Goal: Transaction & Acquisition: Purchase product/service

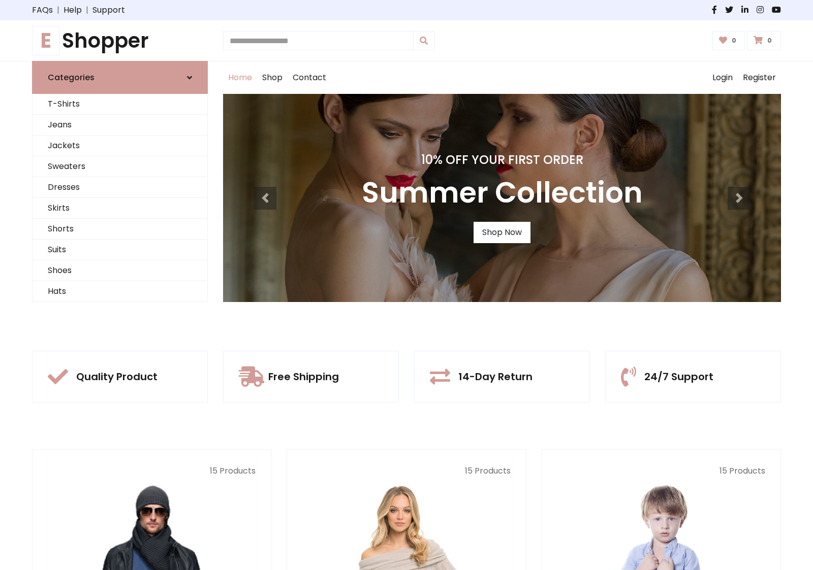
click at [406, 285] on div "10% Off Your First Order Summer Collection Shop Now" at bounding box center [502, 198] width 558 height 208
click at [501, 232] on link "Shop Now" at bounding box center [501, 232] width 57 height 21
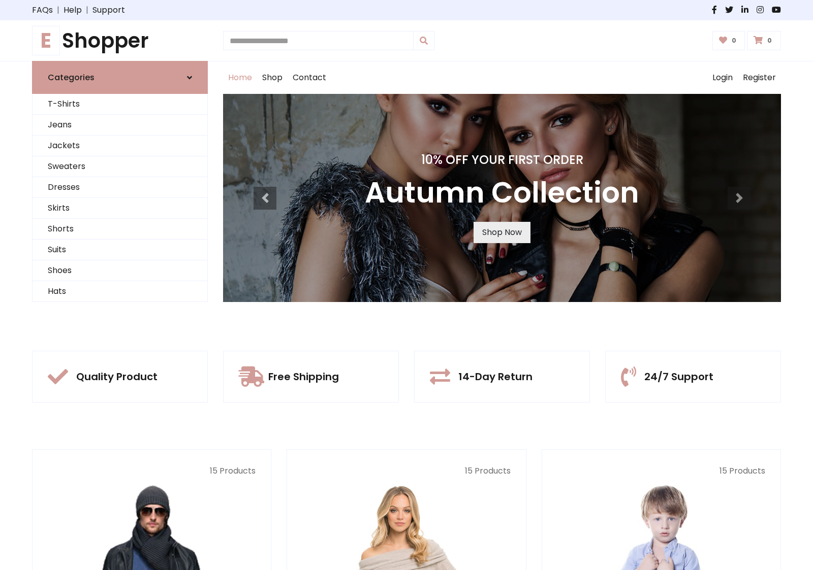
click at [501, 232] on link "Shop Now" at bounding box center [501, 232] width 57 height 21
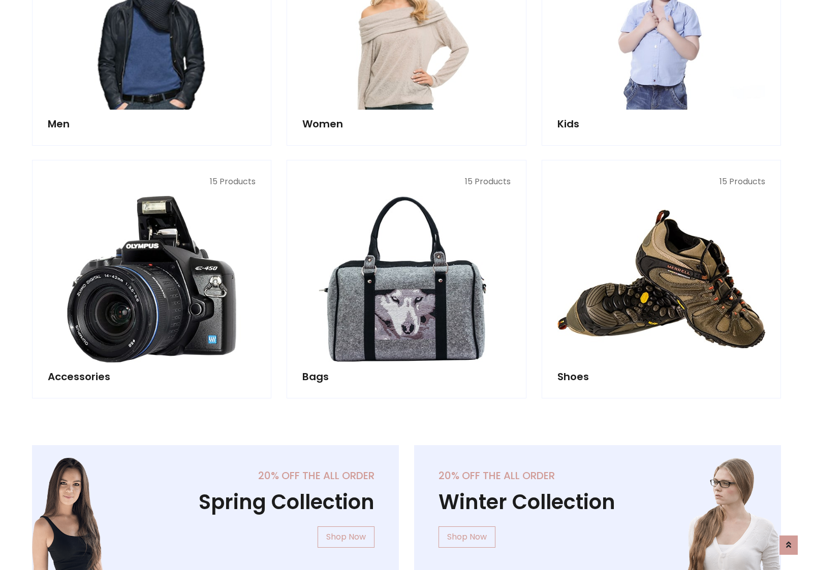
scroll to position [1013, 0]
